Goal: Task Accomplishment & Management: Manage account settings

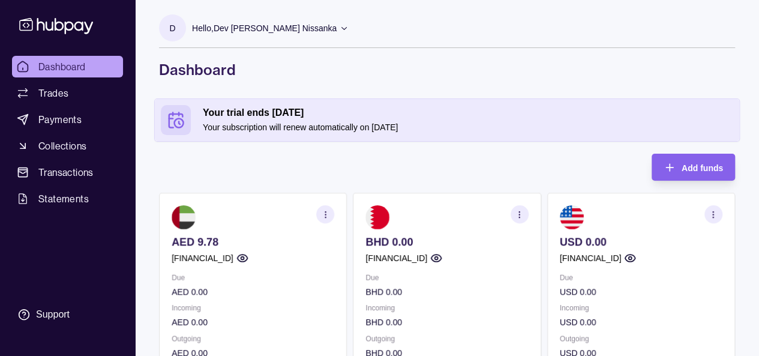
click at [714, 212] on icon "button" at bounding box center [713, 214] width 9 height 9
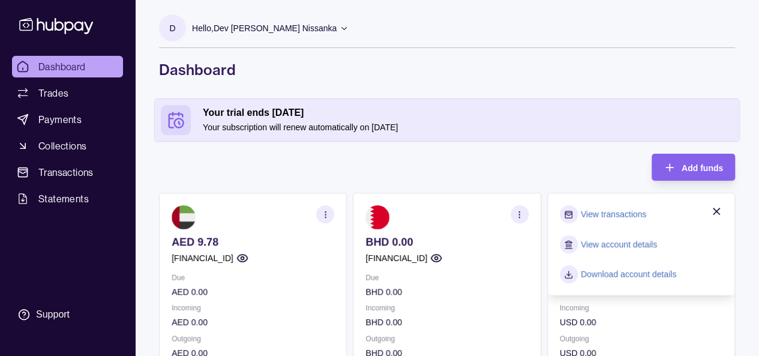
click at [663, 277] on link "Download account details" at bounding box center [629, 274] width 96 height 13
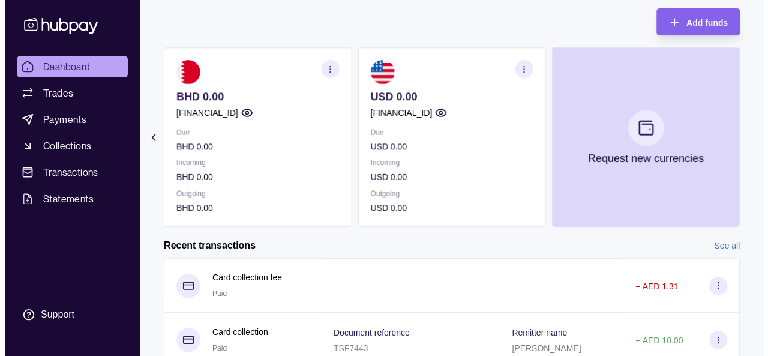
scroll to position [146, 0]
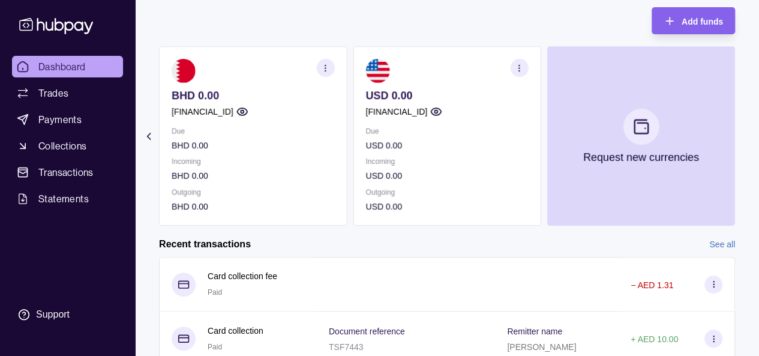
click at [642, 134] on section at bounding box center [641, 127] width 36 height 36
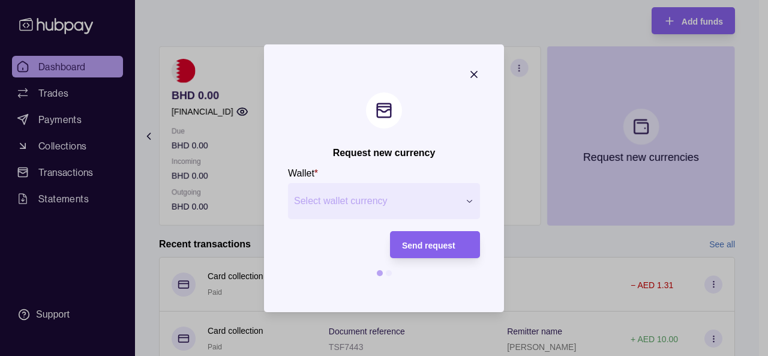
click at [436, 205] on span "Select wallet currency" at bounding box center [376, 201] width 165 height 14
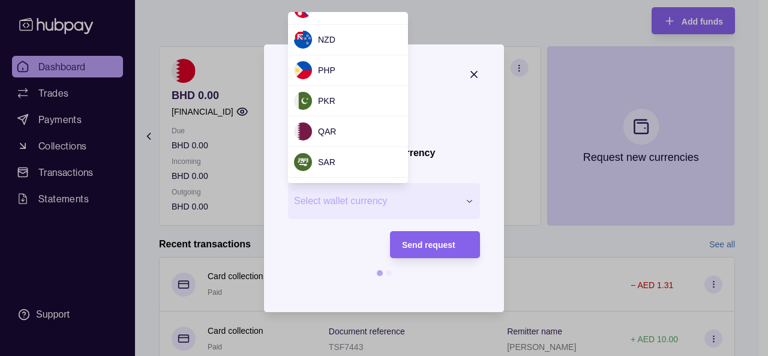
scroll to position [840, 0]
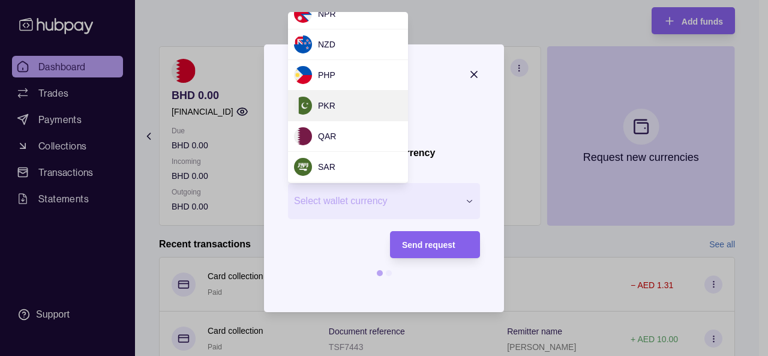
click at [355, 104] on div "PKR" at bounding box center [348, 106] width 120 height 31
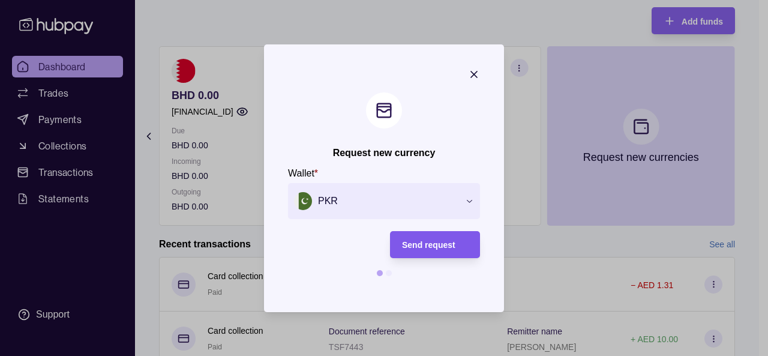
click at [433, 247] on span "Send request" at bounding box center [428, 245] width 53 height 10
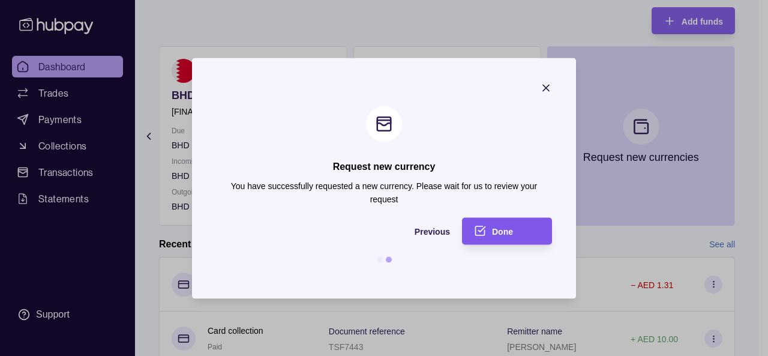
click at [503, 233] on span "Done" at bounding box center [502, 232] width 21 height 10
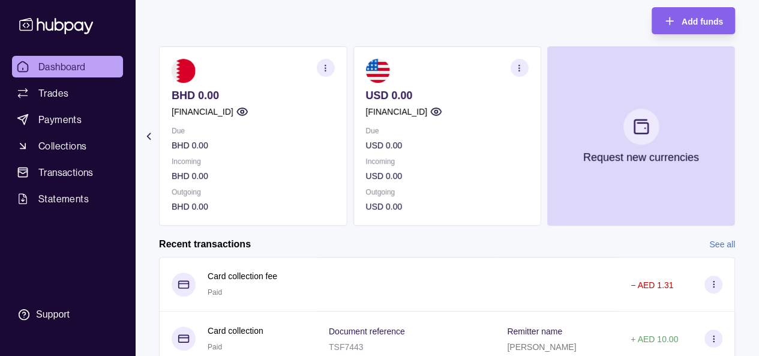
click at [646, 139] on section at bounding box center [641, 127] width 36 height 36
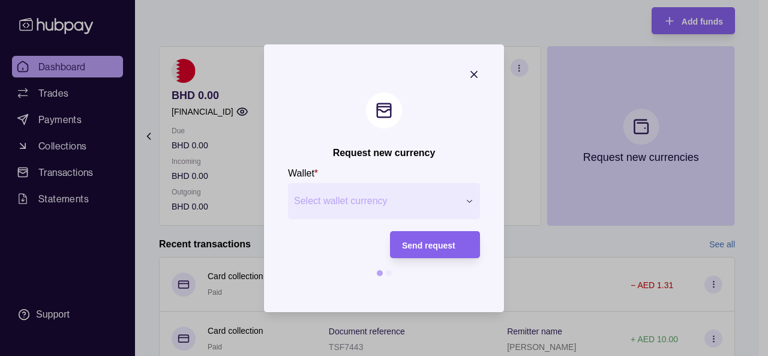
click at [453, 196] on span "Select wallet currency" at bounding box center [376, 201] width 165 height 14
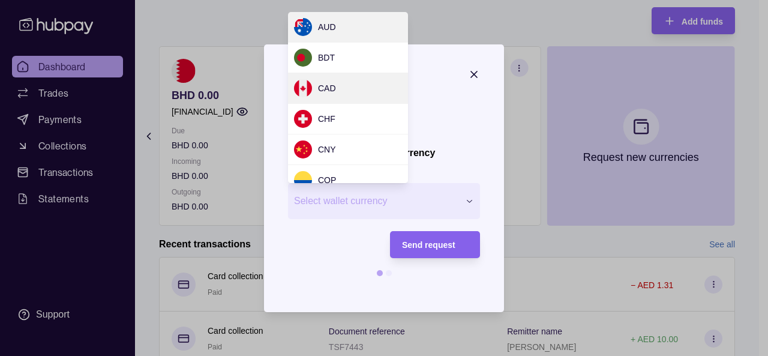
click at [366, 94] on div "CAD" at bounding box center [348, 88] width 120 height 31
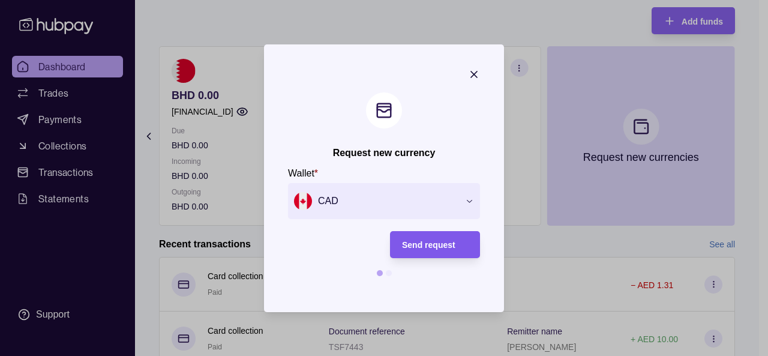
click at [440, 248] on span "Send request" at bounding box center [428, 245] width 53 height 10
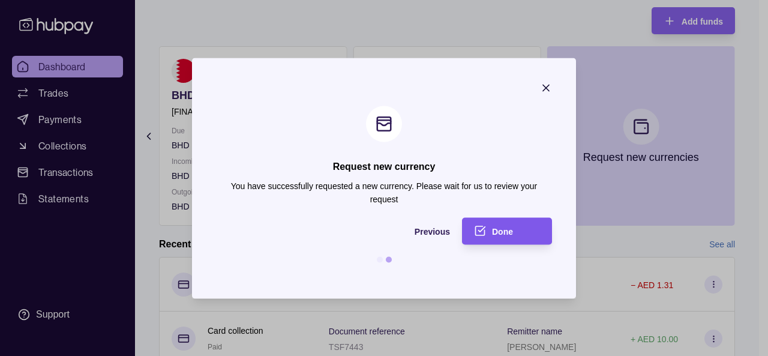
click at [511, 230] on span "Done" at bounding box center [502, 232] width 21 height 10
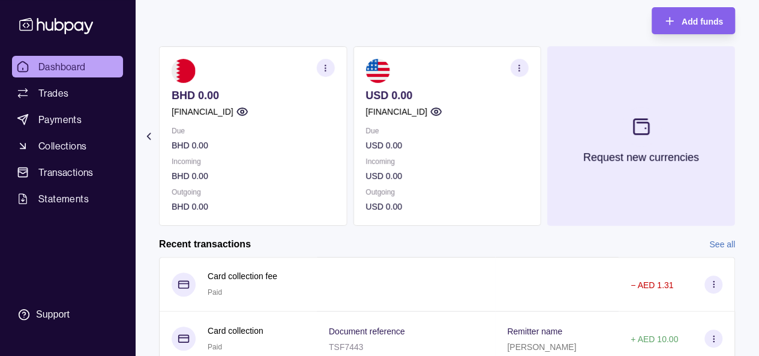
click at [642, 145] on button "Request new currencies" at bounding box center [641, 135] width 188 height 179
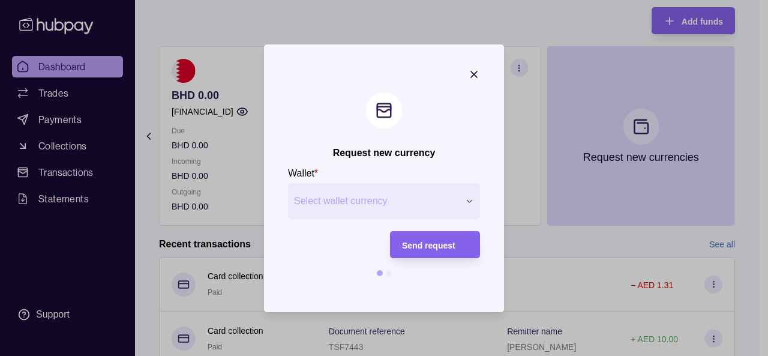
click at [460, 204] on button "Select wallet currency" at bounding box center [384, 201] width 192 height 36
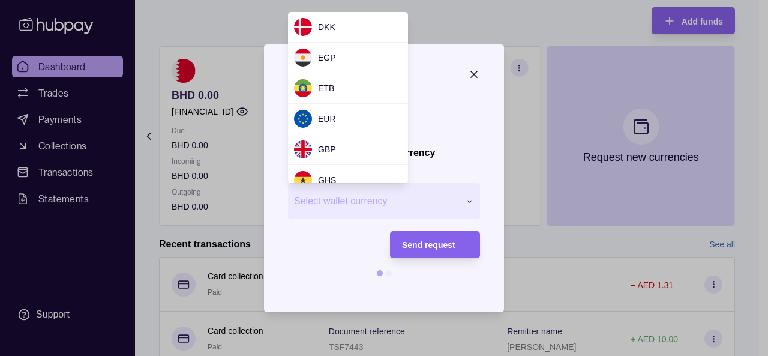
scroll to position [185, 0]
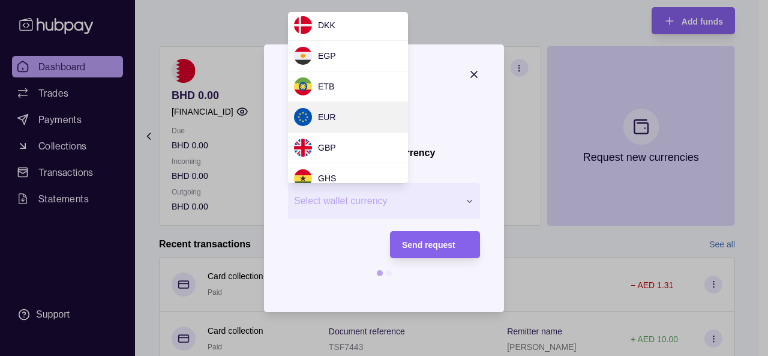
click at [367, 117] on div "EUR" at bounding box center [348, 117] width 120 height 31
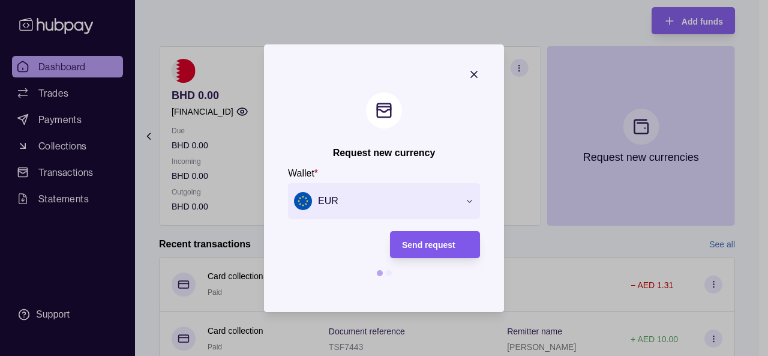
click at [439, 245] on span "Send request" at bounding box center [428, 245] width 53 height 10
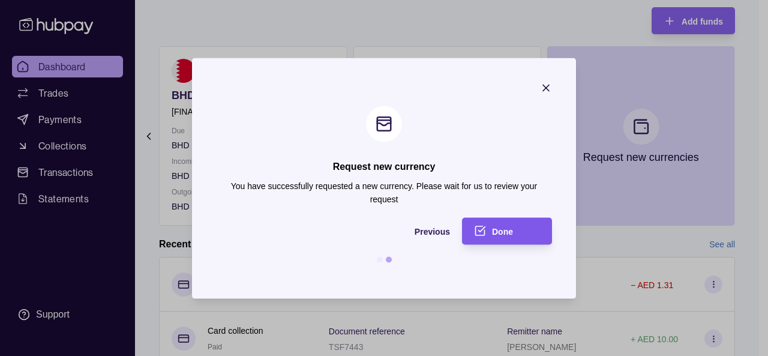
click at [517, 232] on div "Done" at bounding box center [516, 231] width 48 height 14
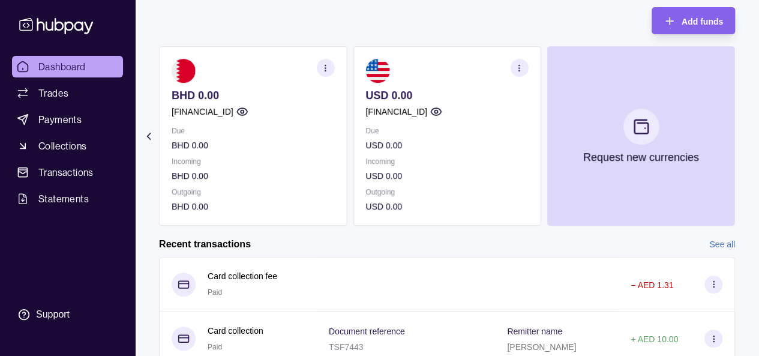
click at [621, 151] on p "Request new currencies" at bounding box center [641, 157] width 116 height 13
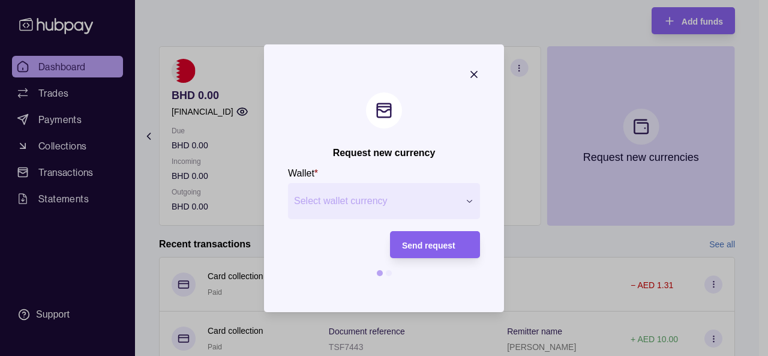
click at [438, 203] on span "Select wallet currency" at bounding box center [376, 201] width 165 height 14
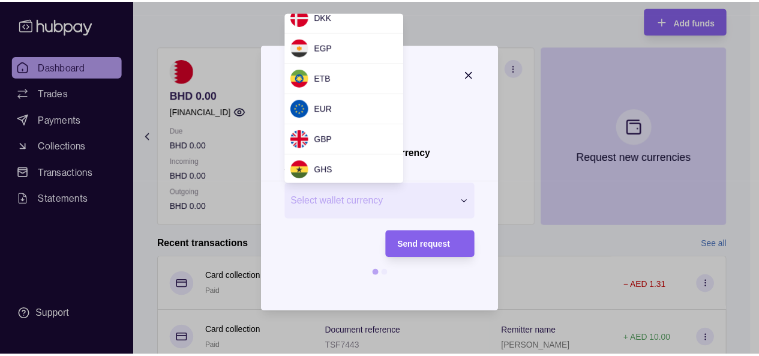
scroll to position [197, 0]
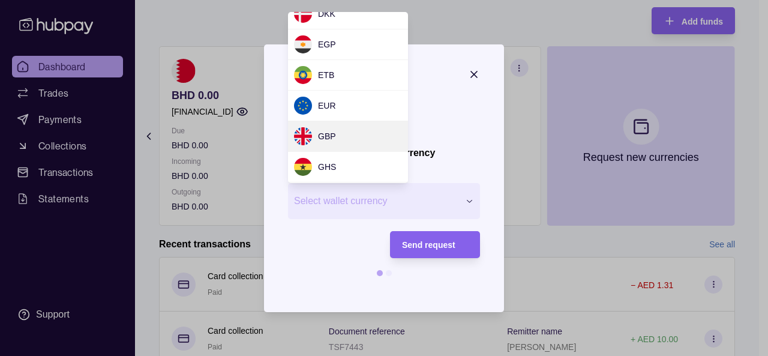
click at [363, 139] on div "GBP" at bounding box center [348, 136] width 120 height 31
select select "***"
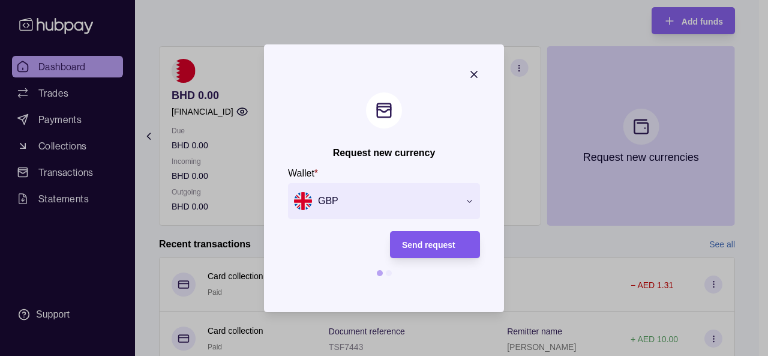
click at [443, 251] on div "Send request" at bounding box center [435, 244] width 66 height 14
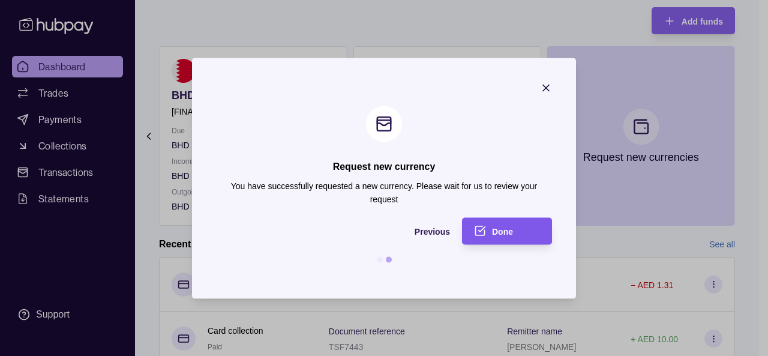
click at [505, 235] on span "Done" at bounding box center [502, 232] width 21 height 10
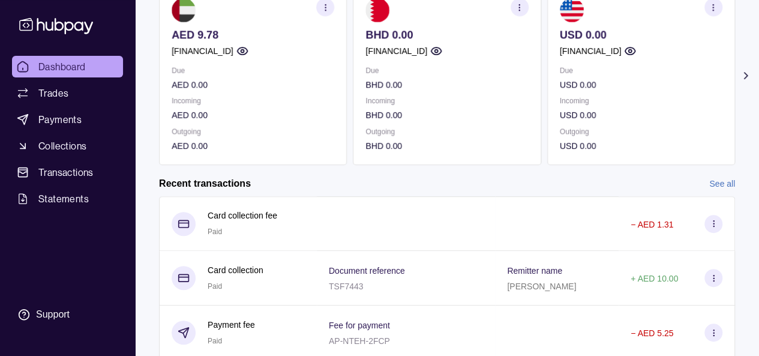
scroll to position [211, 0]
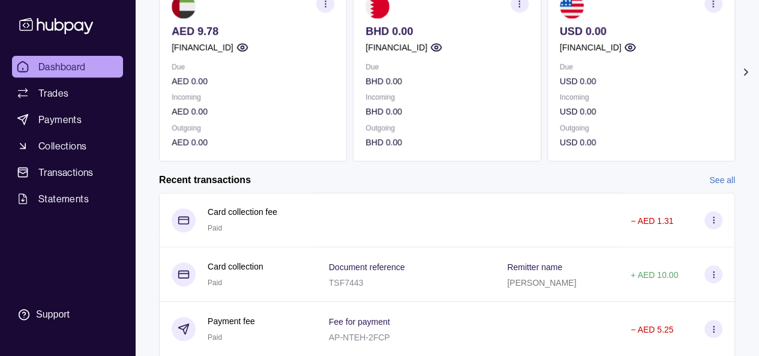
click at [726, 178] on link "See all" at bounding box center [722, 179] width 26 height 13
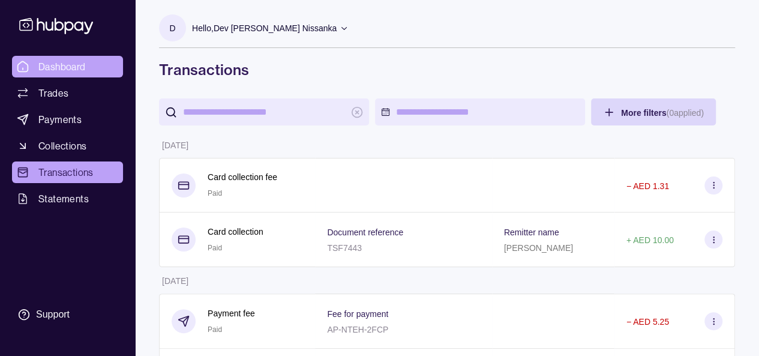
click at [78, 62] on span "Dashboard" at bounding box center [61, 66] width 47 height 14
